Goal: Book appointment/travel/reservation

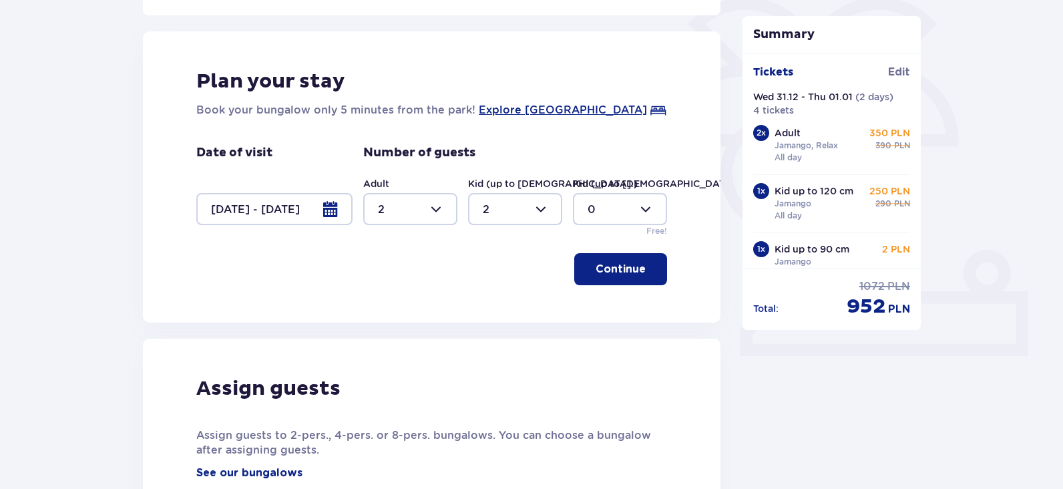
scroll to position [267, 0]
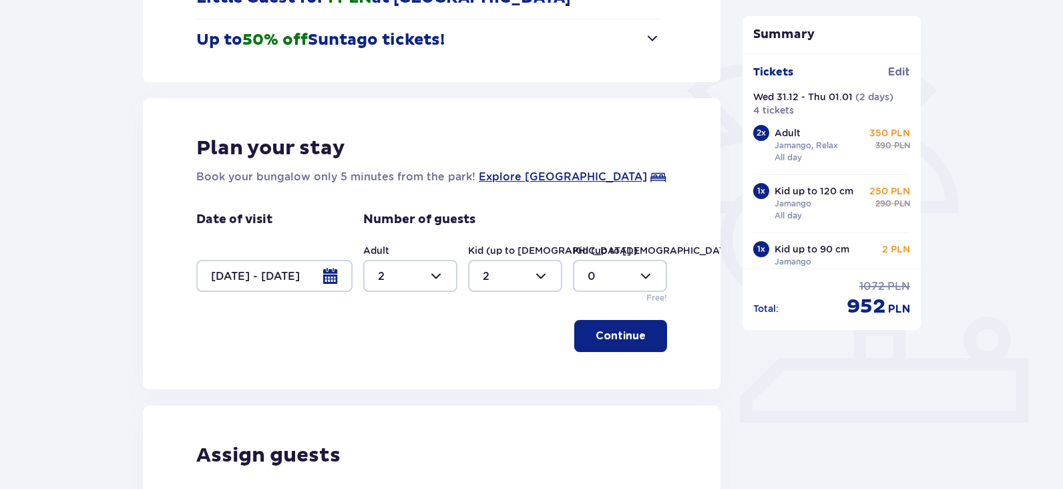
click at [329, 274] on div at bounding box center [274, 276] width 156 height 32
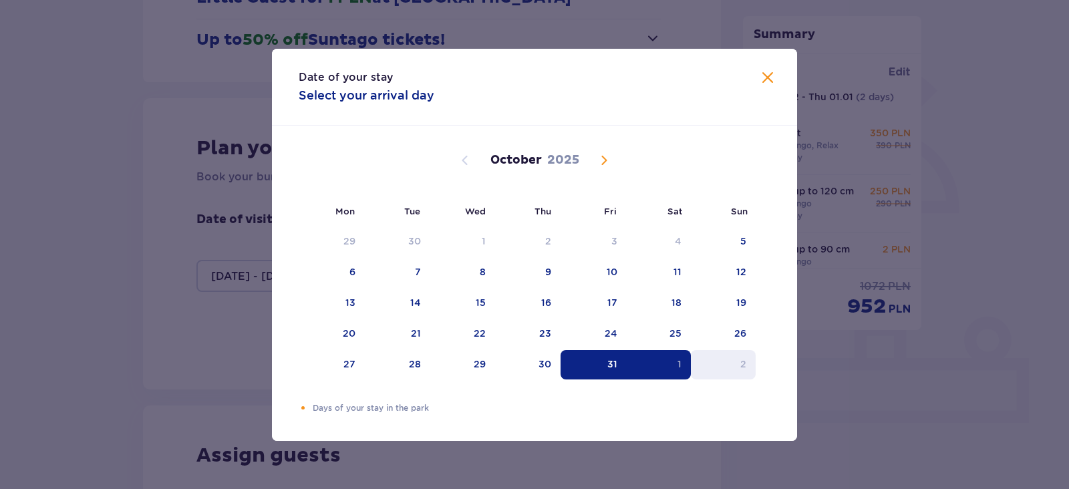
click at [737, 362] on div "2" at bounding box center [723, 364] width 65 height 29
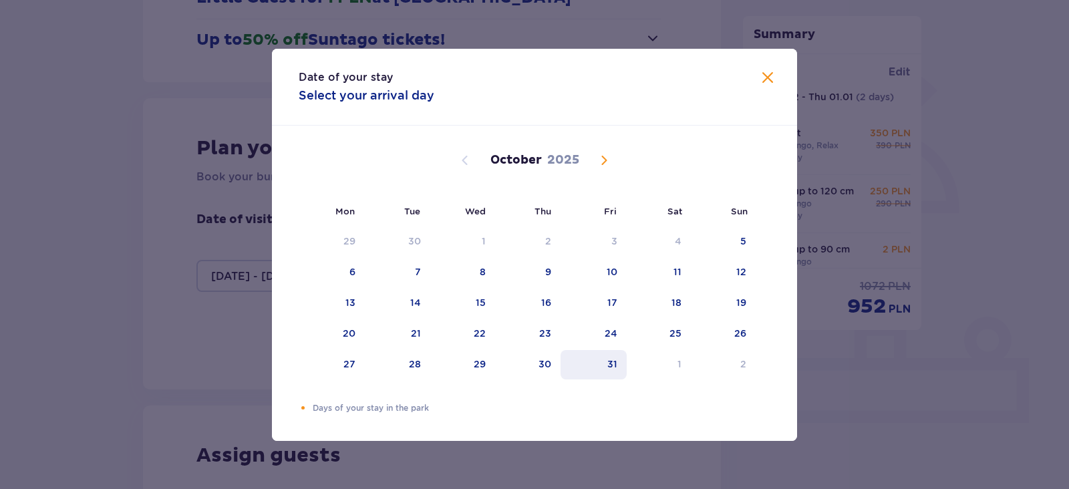
click at [616, 367] on div "31" at bounding box center [612, 363] width 10 height 13
click at [680, 370] on div "1" at bounding box center [679, 363] width 4 height 13
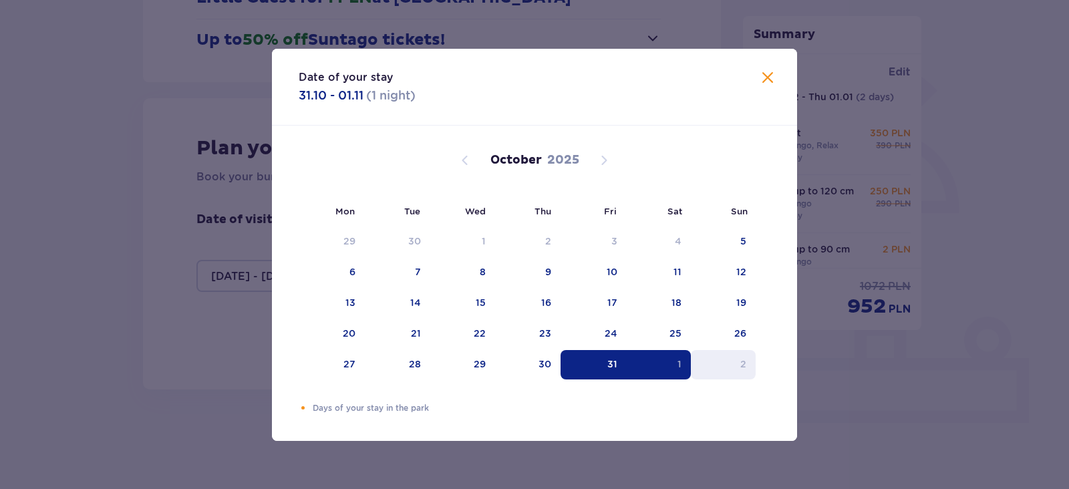
type input "0"
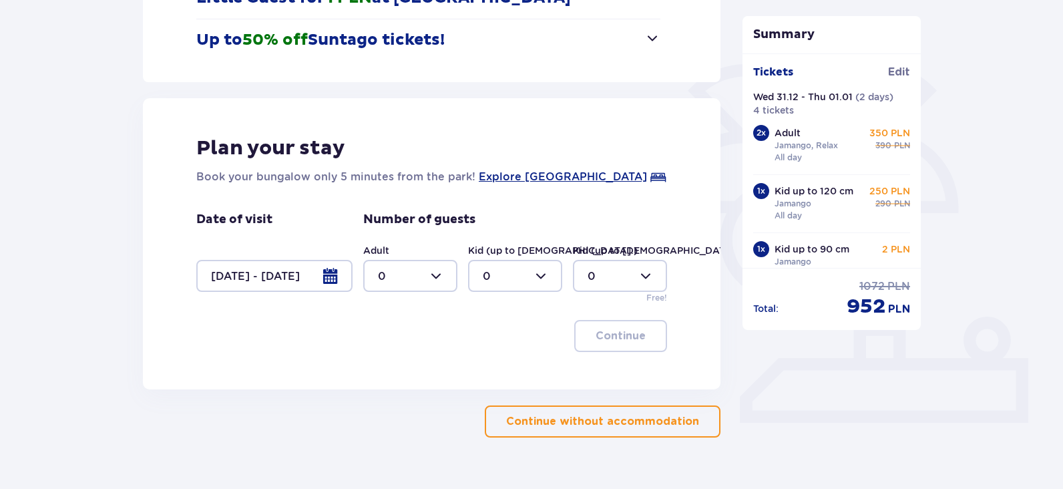
click at [333, 280] on div at bounding box center [274, 276] width 156 height 32
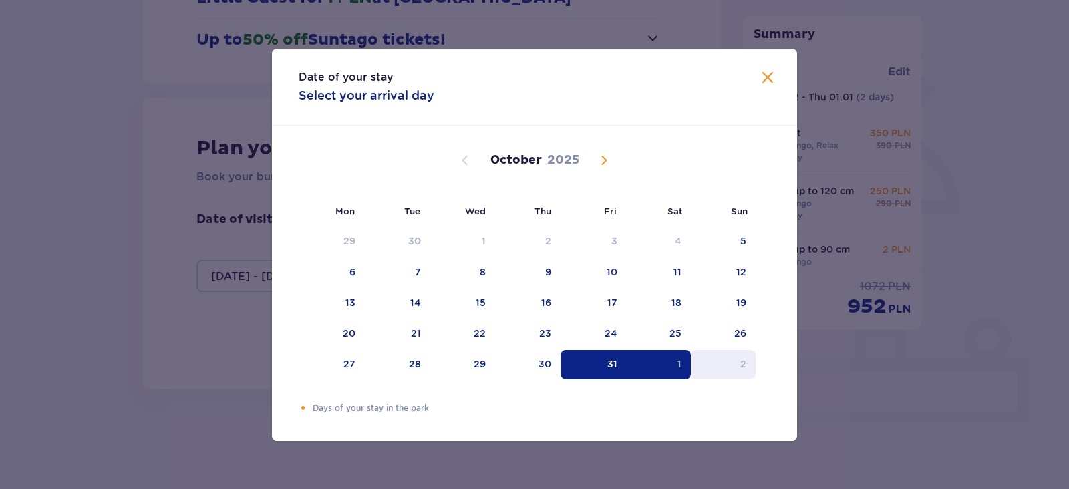
click at [736, 360] on div "2" at bounding box center [723, 364] width 65 height 29
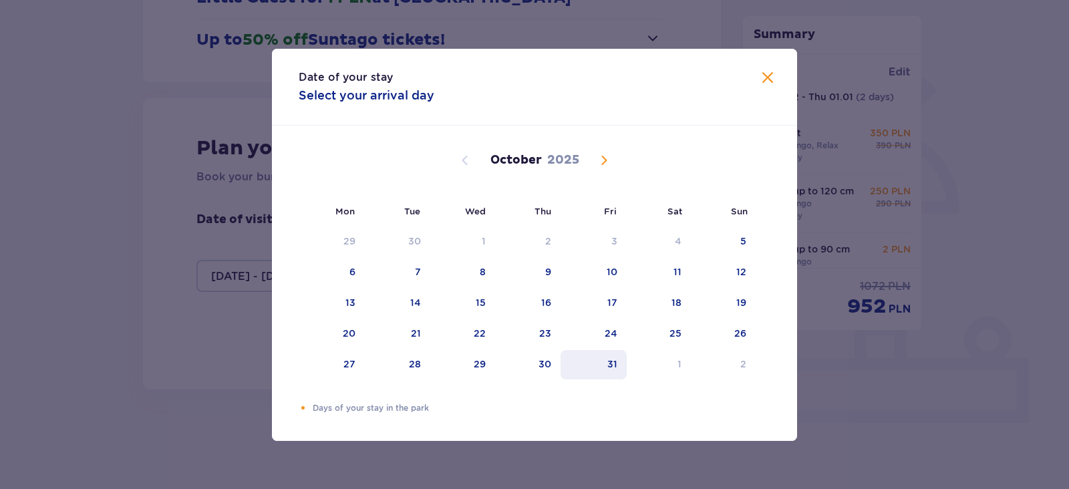
click at [617, 355] on div "31" at bounding box center [593, 364] width 66 height 29
click at [741, 367] on div "2" at bounding box center [743, 363] width 6 height 13
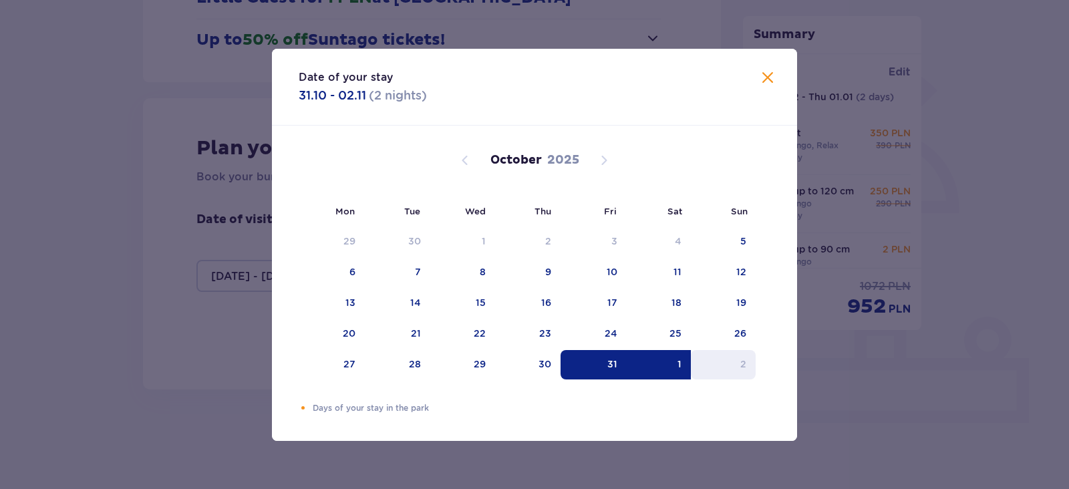
type input "31.10.25 - 02.11.25"
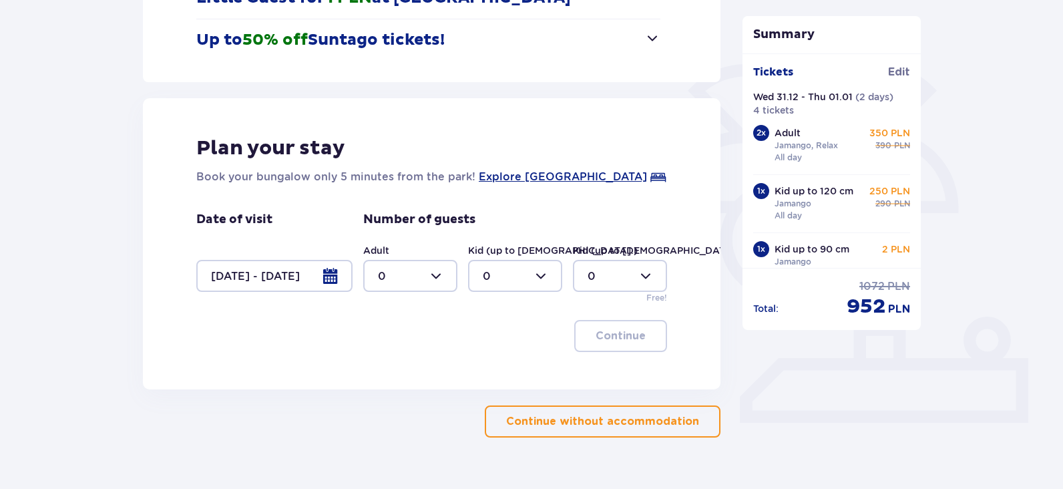
click at [401, 273] on div at bounding box center [410, 276] width 94 height 32
click at [395, 374] on div "2" at bounding box center [410, 372] width 65 height 15
type input "2"
click at [517, 280] on div at bounding box center [515, 276] width 94 height 32
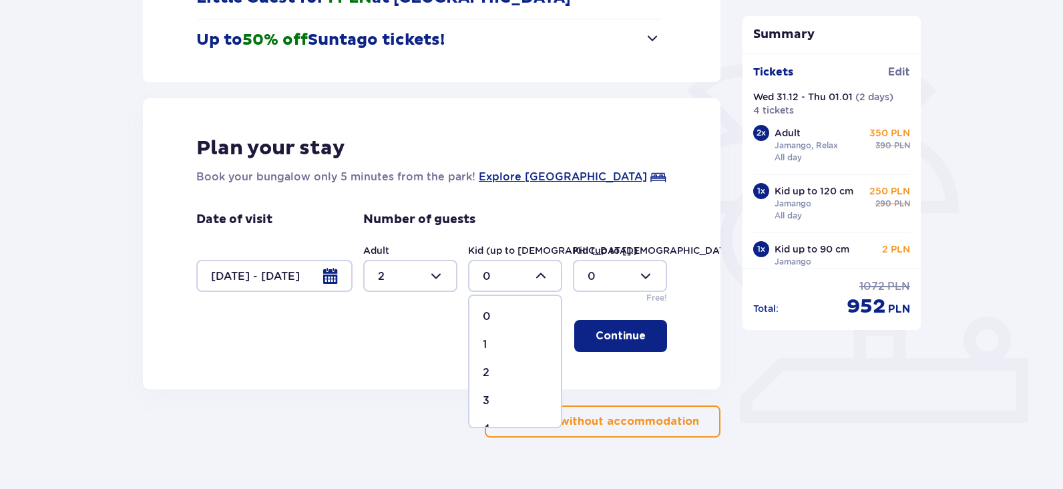
click at [499, 369] on div "2" at bounding box center [515, 372] width 65 height 15
type input "2"
click at [626, 341] on p "Continue" at bounding box center [621, 336] width 50 height 15
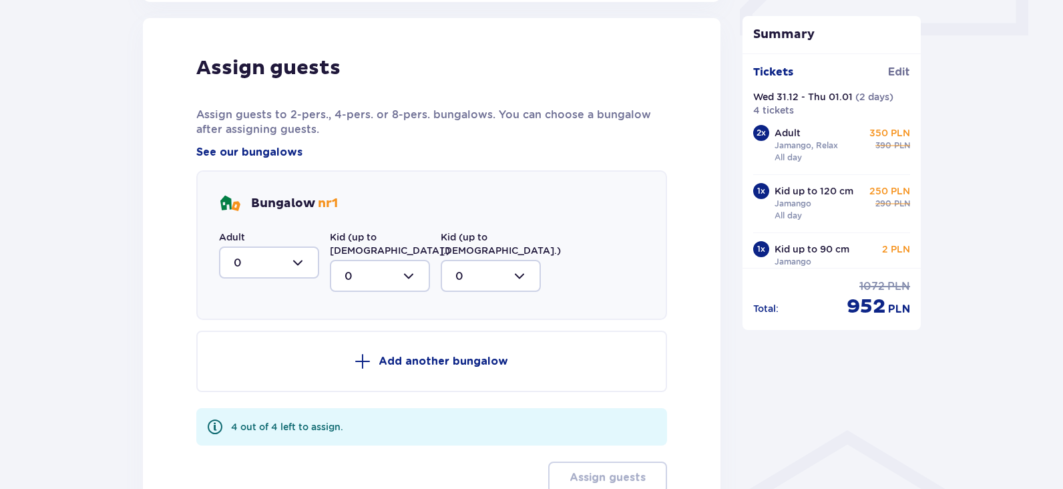
scroll to position [656, 0]
click at [282, 254] on div at bounding box center [269, 260] width 100 height 32
click at [243, 354] on div "2" at bounding box center [269, 357] width 71 height 15
type input "2"
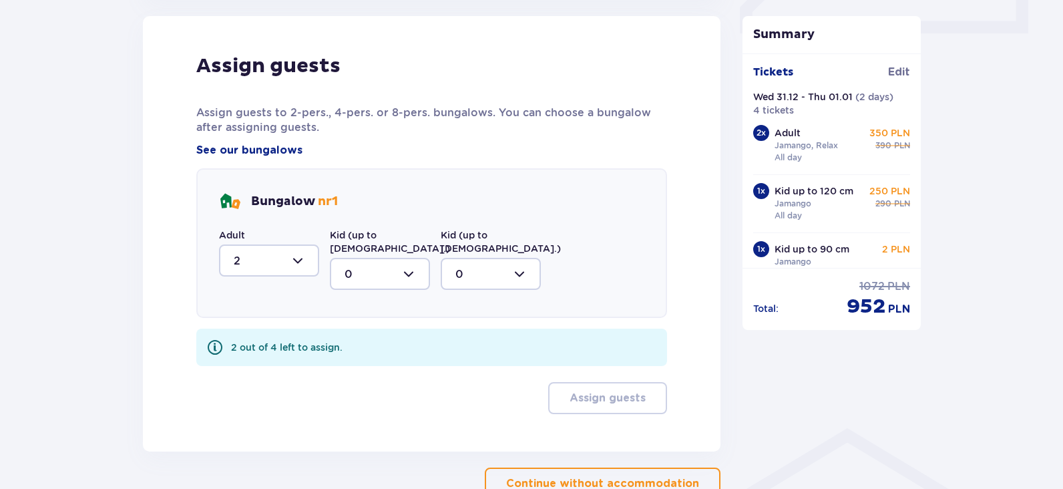
click at [372, 258] on div at bounding box center [380, 274] width 100 height 32
drag, startPoint x: 345, startPoint y: 360, endPoint x: 348, endPoint y: 353, distance: 7.2
click at [345, 363] on p "2" at bounding box center [348, 370] width 7 height 15
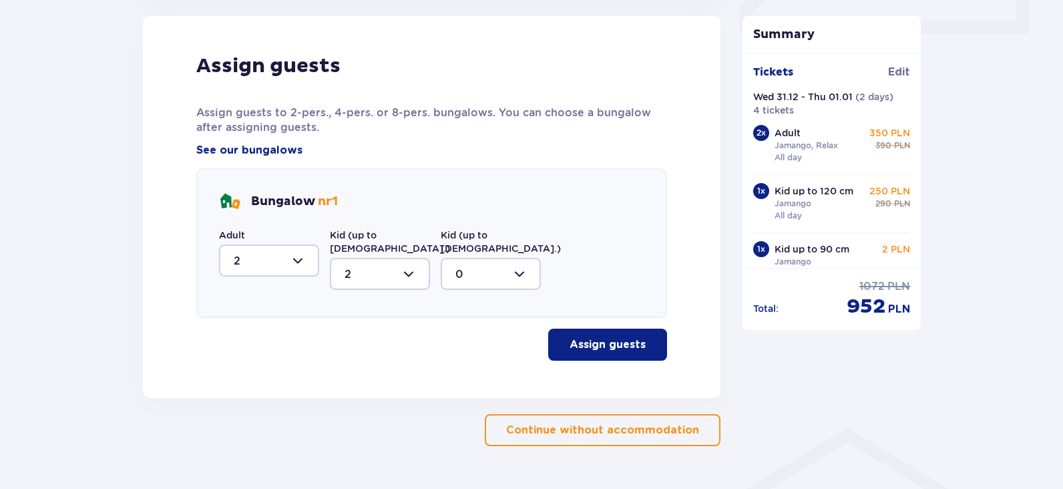
type input "2"
click at [626, 337] on p "Assign guests" at bounding box center [608, 344] width 76 height 15
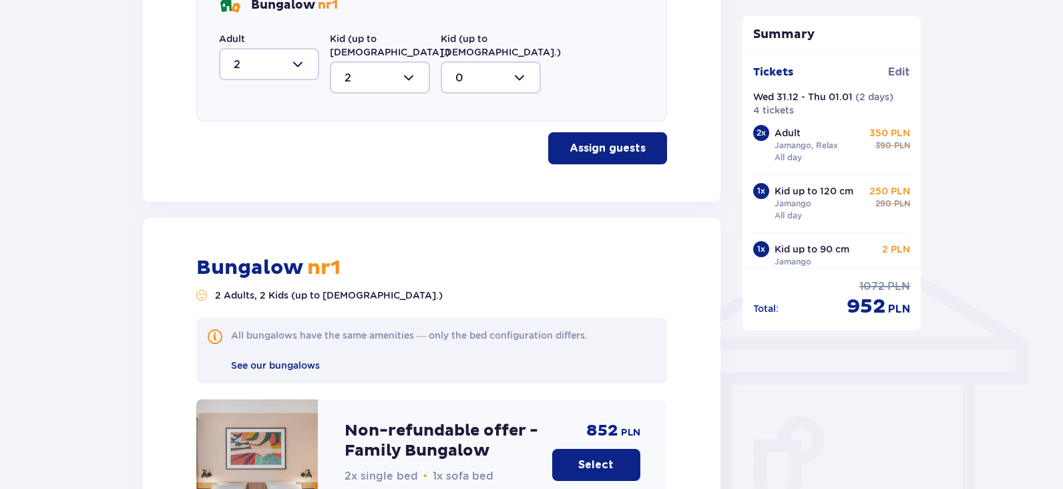
scroll to position [801, 0]
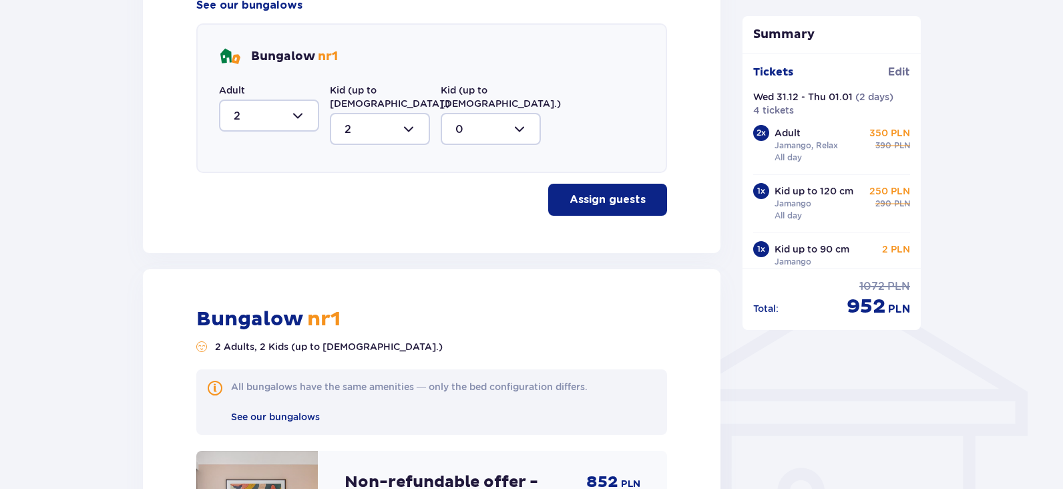
click at [600, 192] on p "Assign guests" at bounding box center [608, 199] width 76 height 15
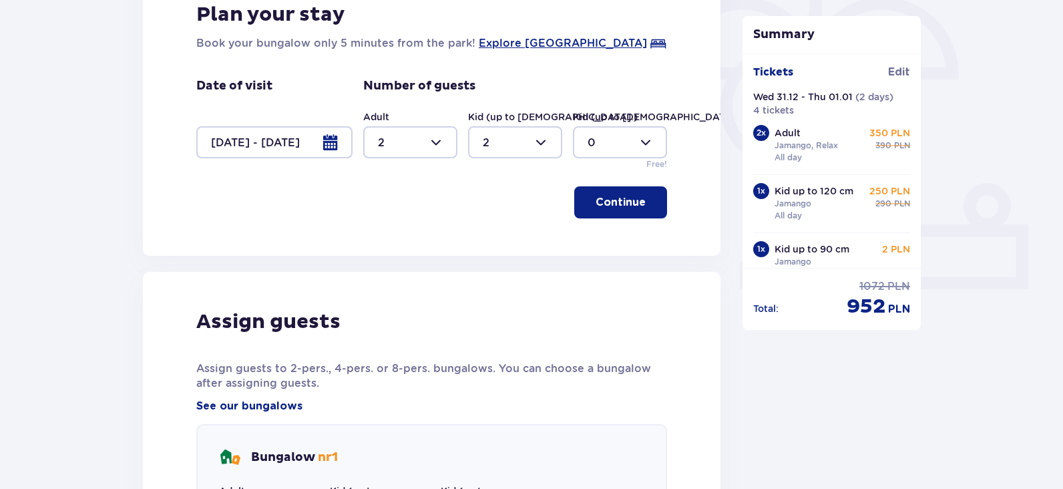
scroll to position [0, 0]
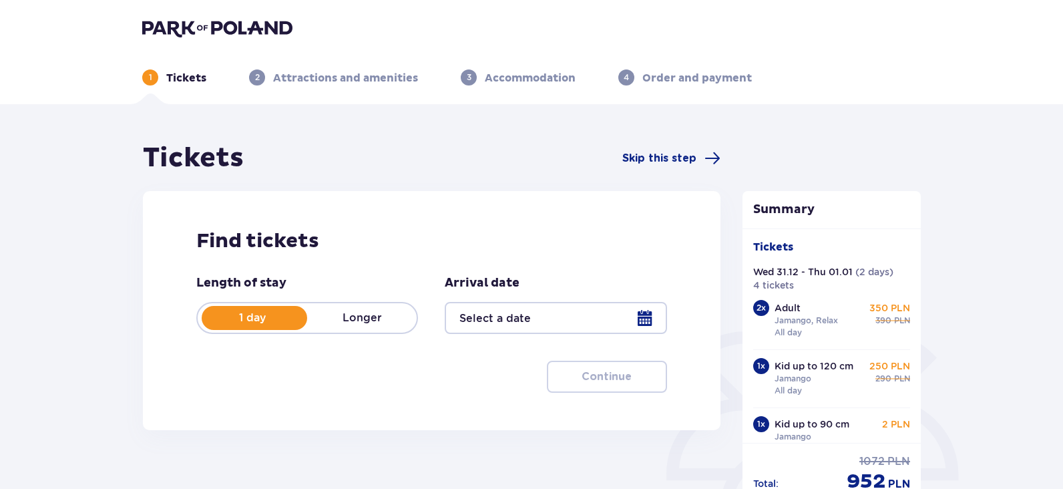
scroll to position [259, 0]
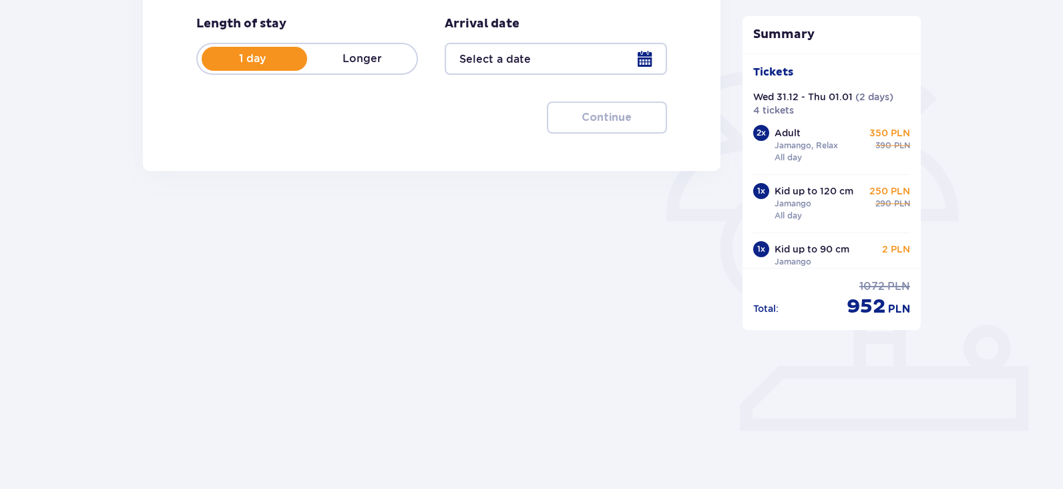
type input "31.12.25 - 01.01.26"
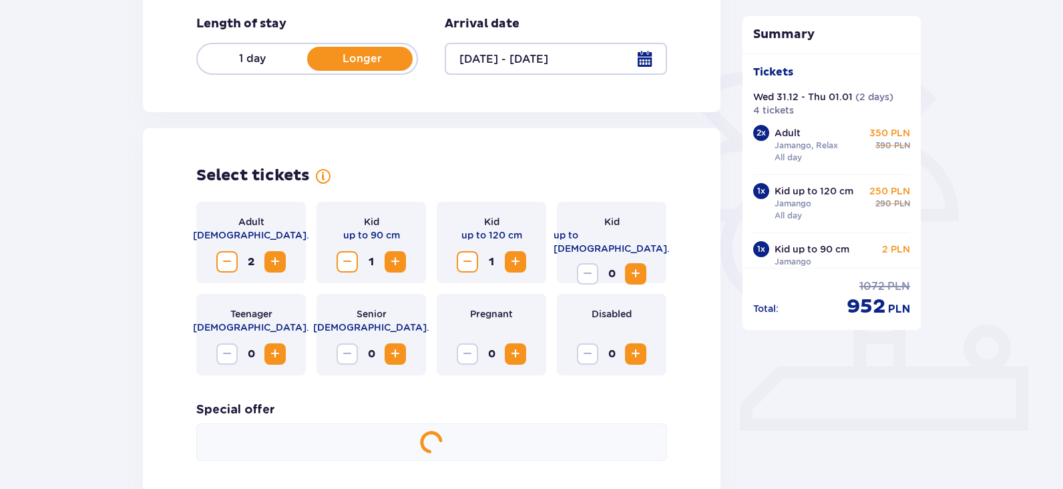
scroll to position [0, 0]
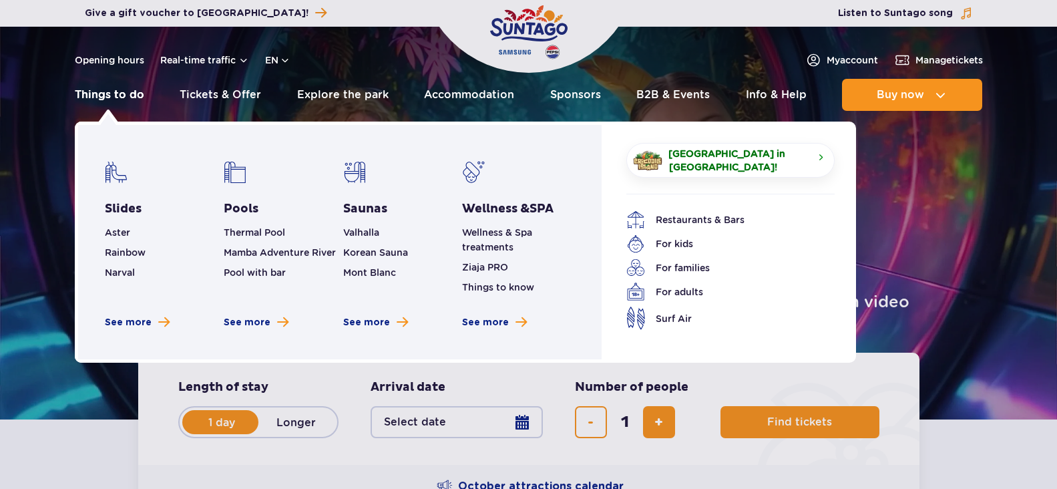
click at [136, 91] on link "Things to do" at bounding box center [109, 95] width 69 height 32
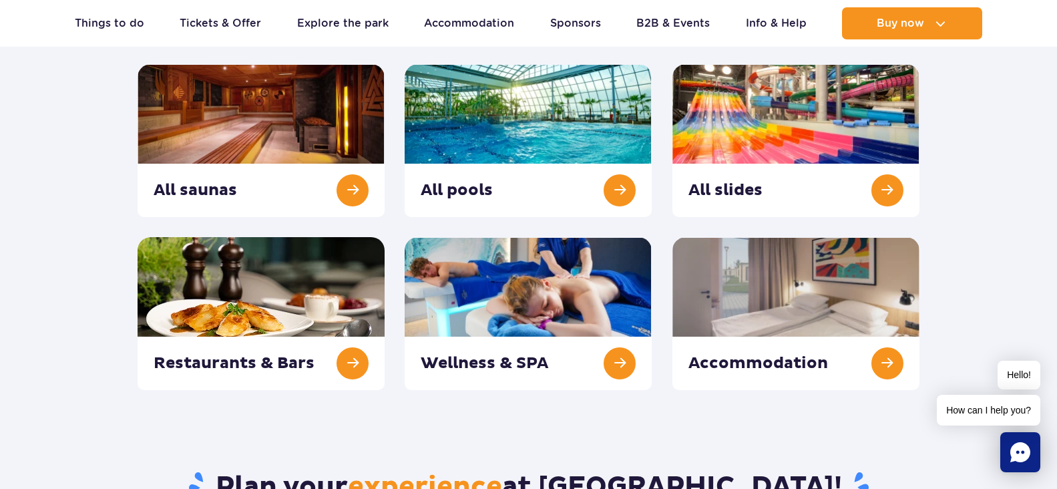
scroll to position [200, 0]
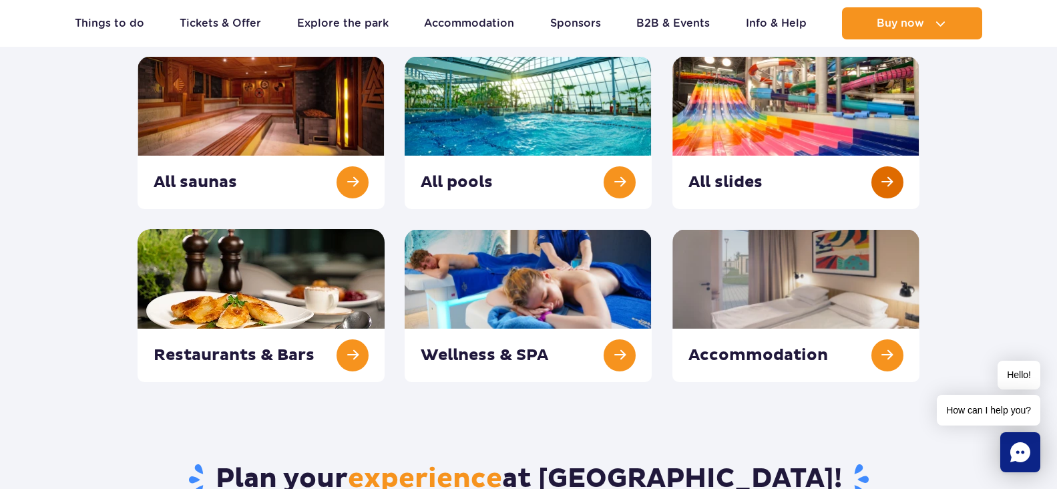
click at [769, 93] on link at bounding box center [796, 132] width 247 height 153
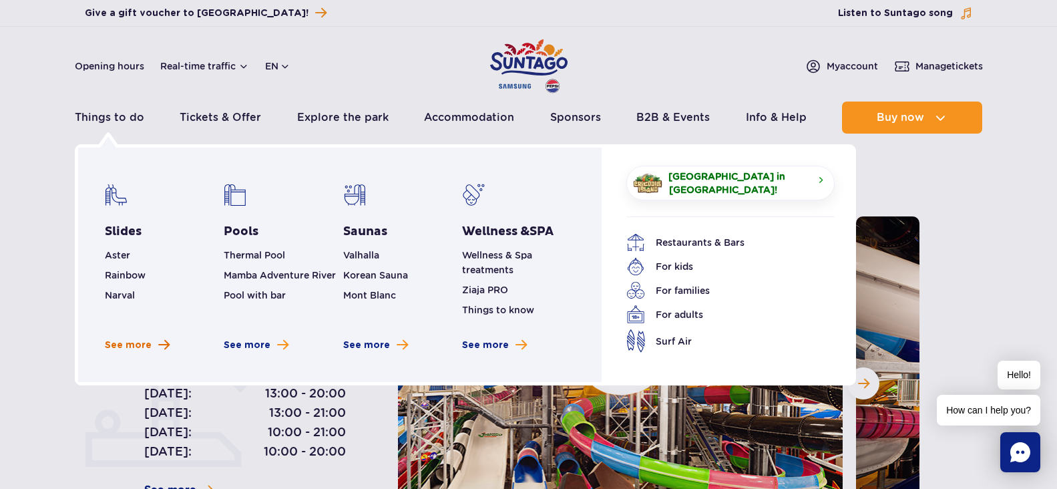
click at [132, 346] on span "See more" at bounding box center [128, 345] width 47 height 13
